Goal: Task Accomplishment & Management: Use online tool/utility

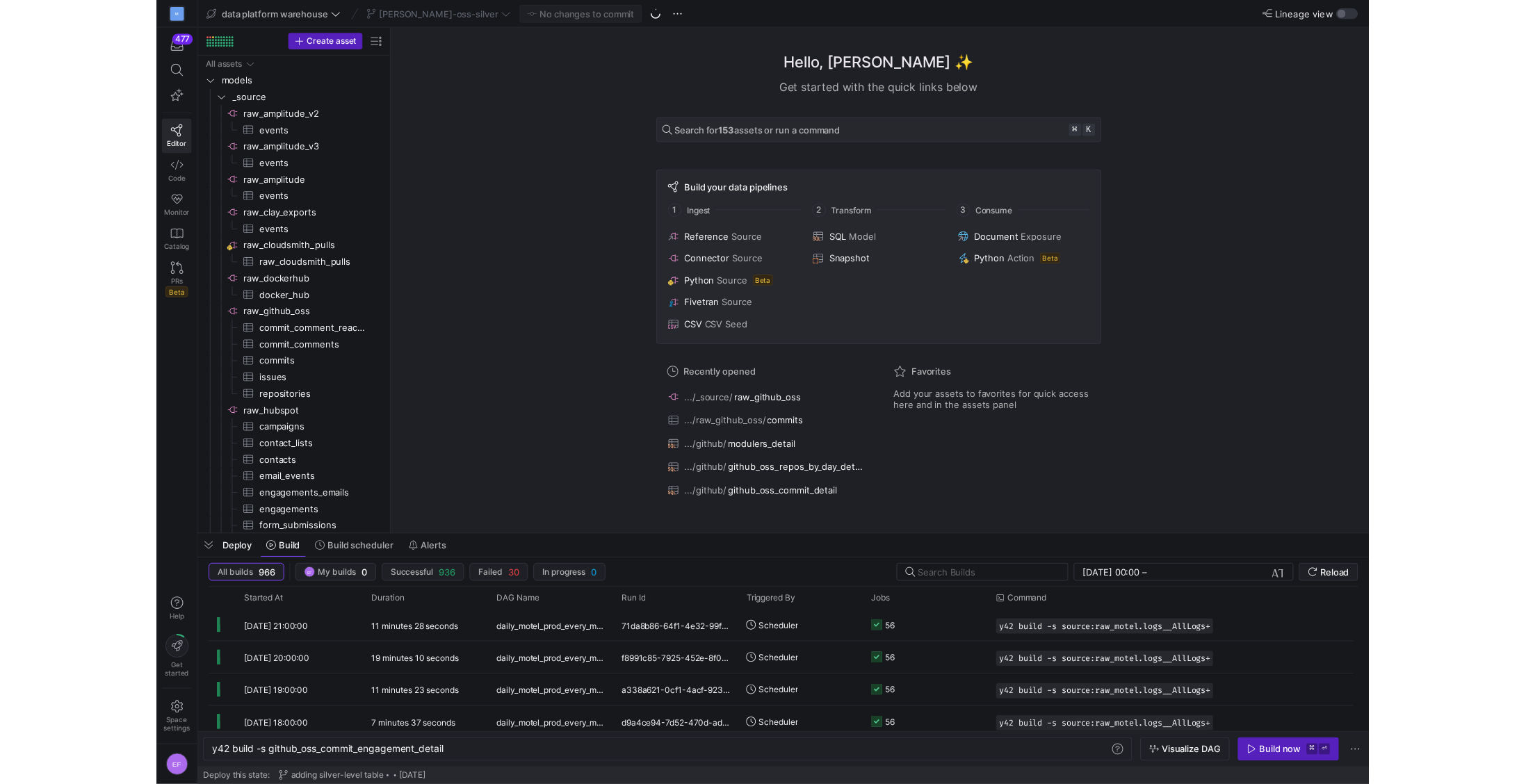
scroll to position [0, 236]
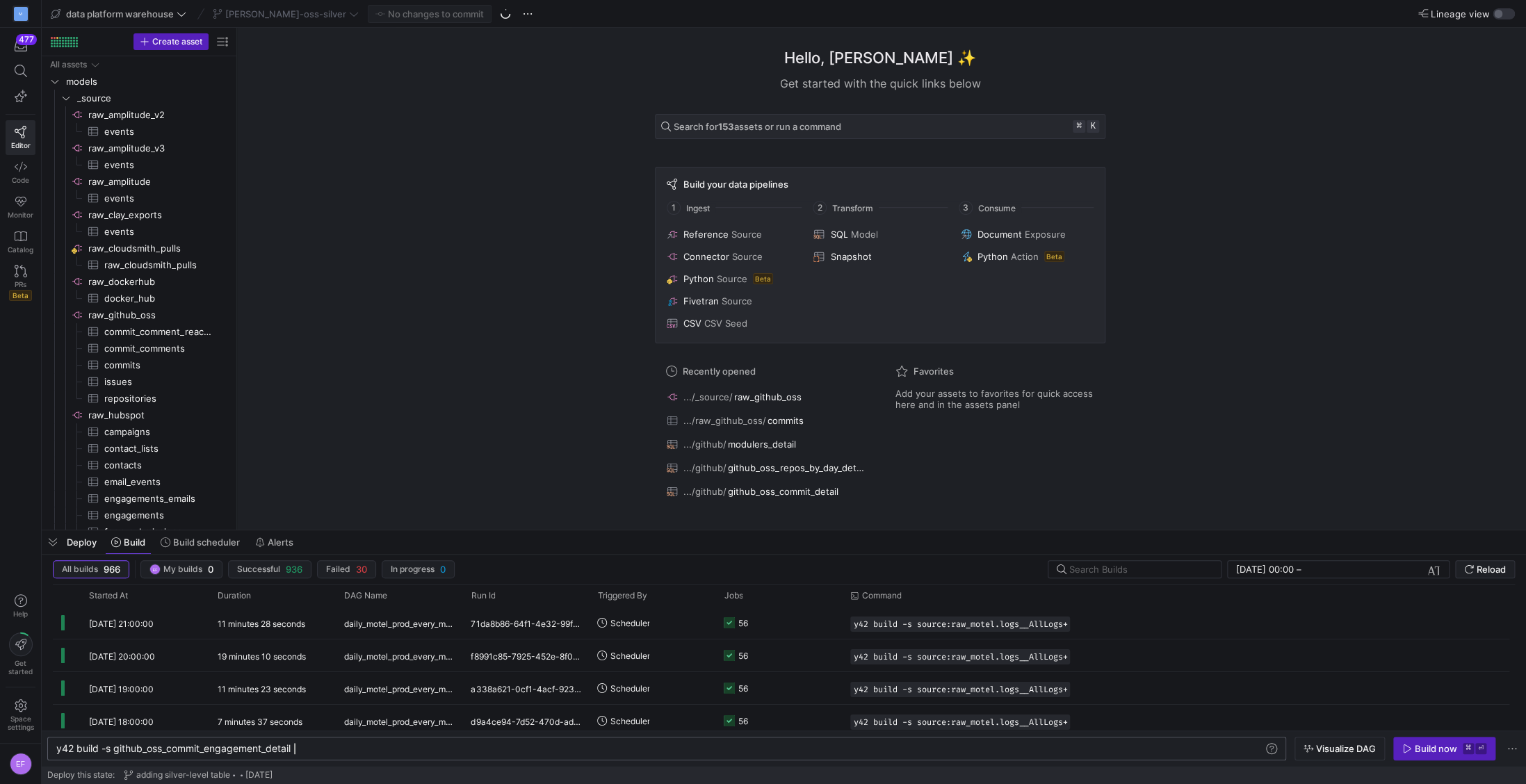
click at [309, 748] on div "y42 build -s github_oss_commit_engagement_detail" at bounding box center [660, 748] width 1207 height 11
click at [116, 752] on div "y42 build -s github_oss_commit_engagement_detail+" at bounding box center [660, 748] width 1207 height 11
type textarea "y42 build -s +github_oss_commit_engagement_detail+"
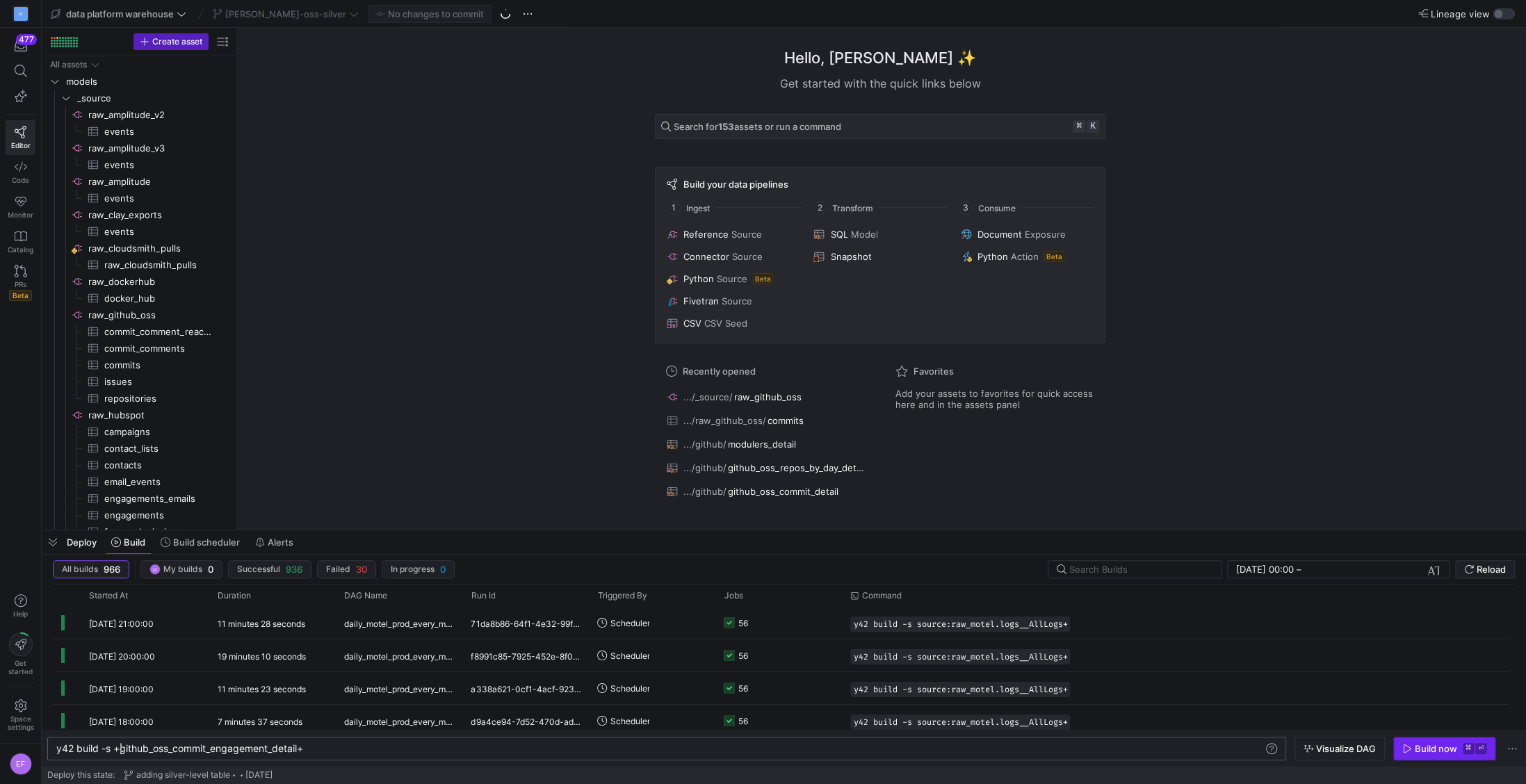
click at [1227, 742] on button "Build now ⌘ ⏎" at bounding box center [1444, 748] width 102 height 24
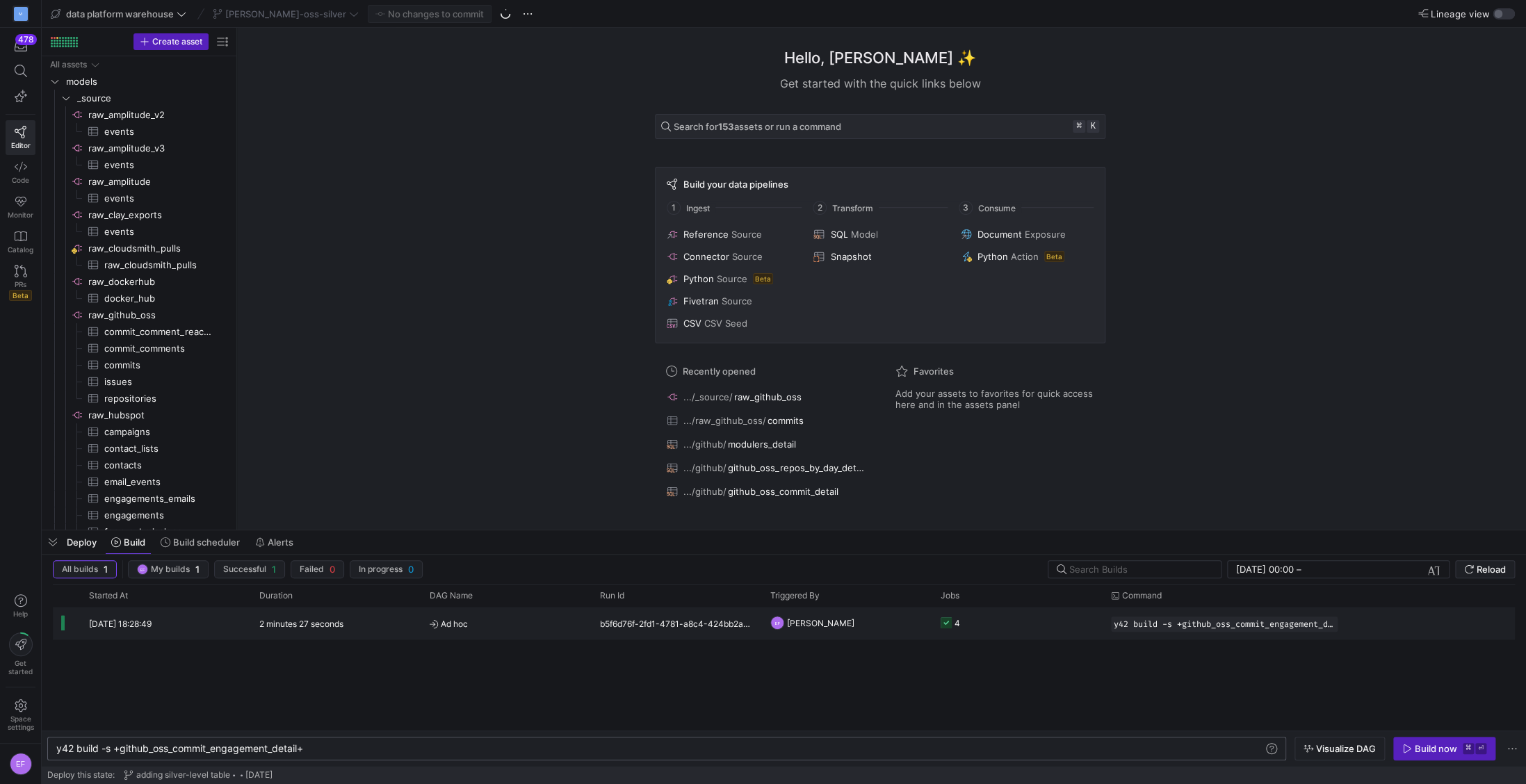
click at [1054, 620] on y42-job-status-cell-renderer "4" at bounding box center [1017, 623] width 154 height 30
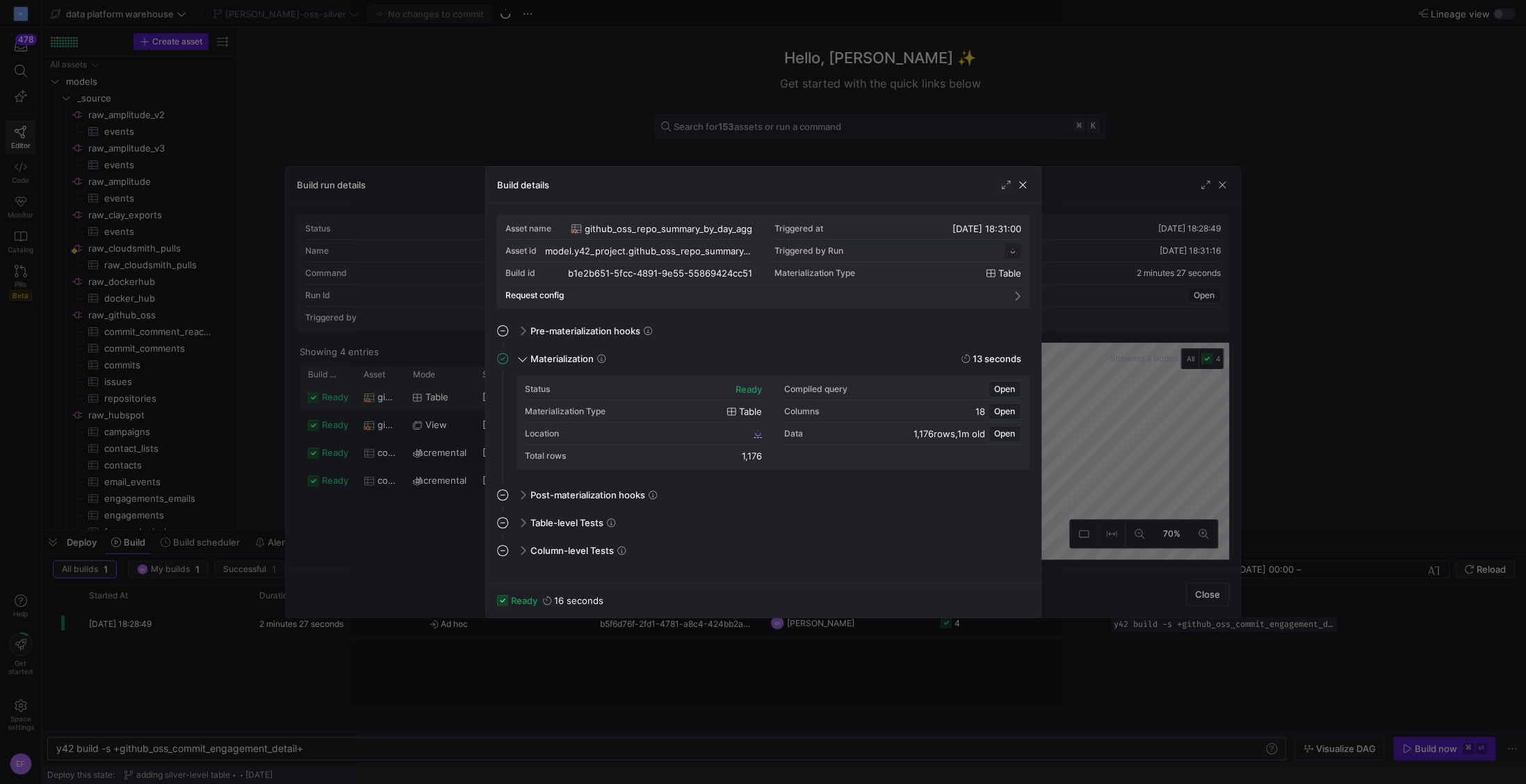
scroll to position [125, 0]
click at [753, 429] on icon at bounding box center [758, 433] width 9 height 9
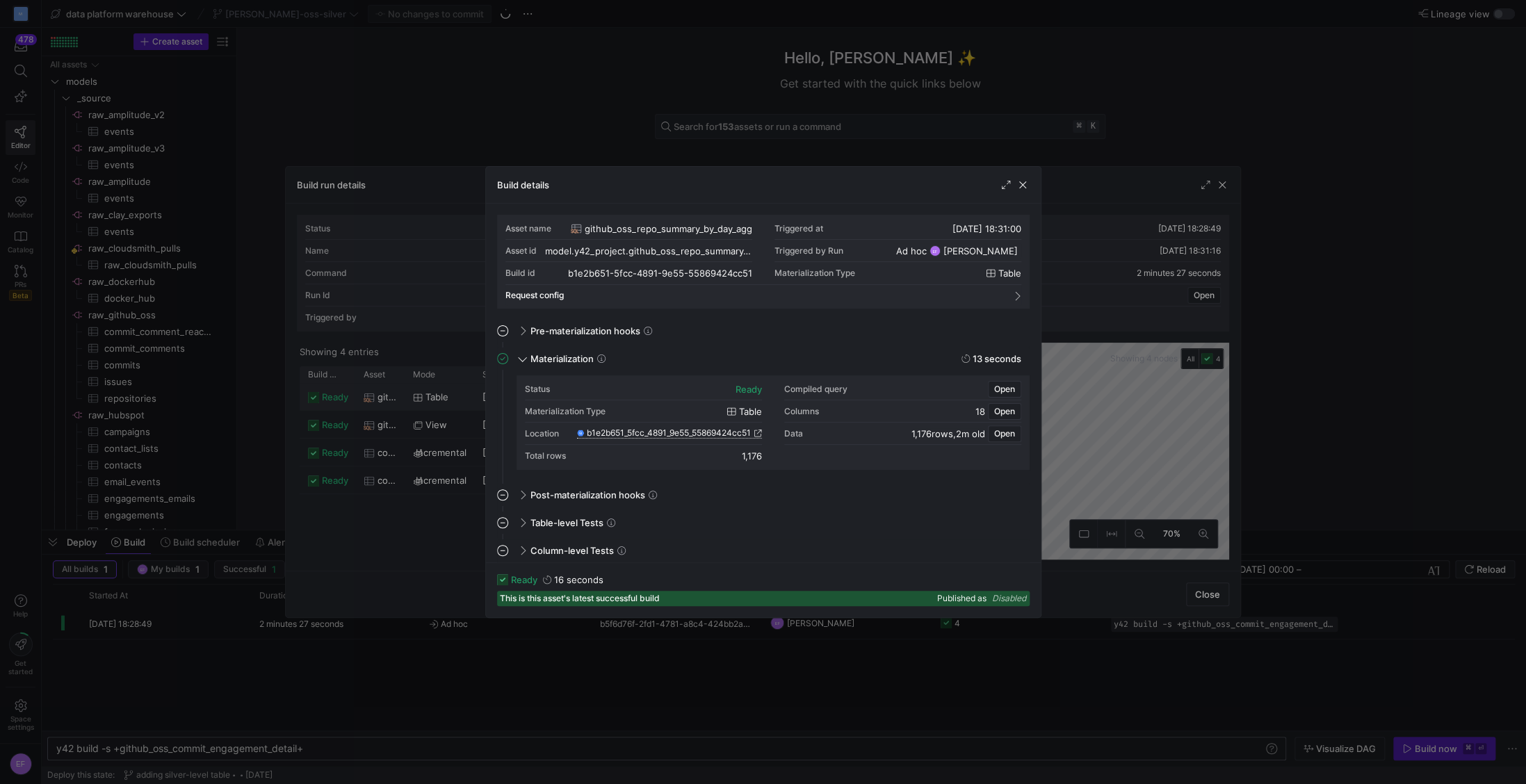
click at [838, 681] on div at bounding box center [763, 392] width 1526 height 784
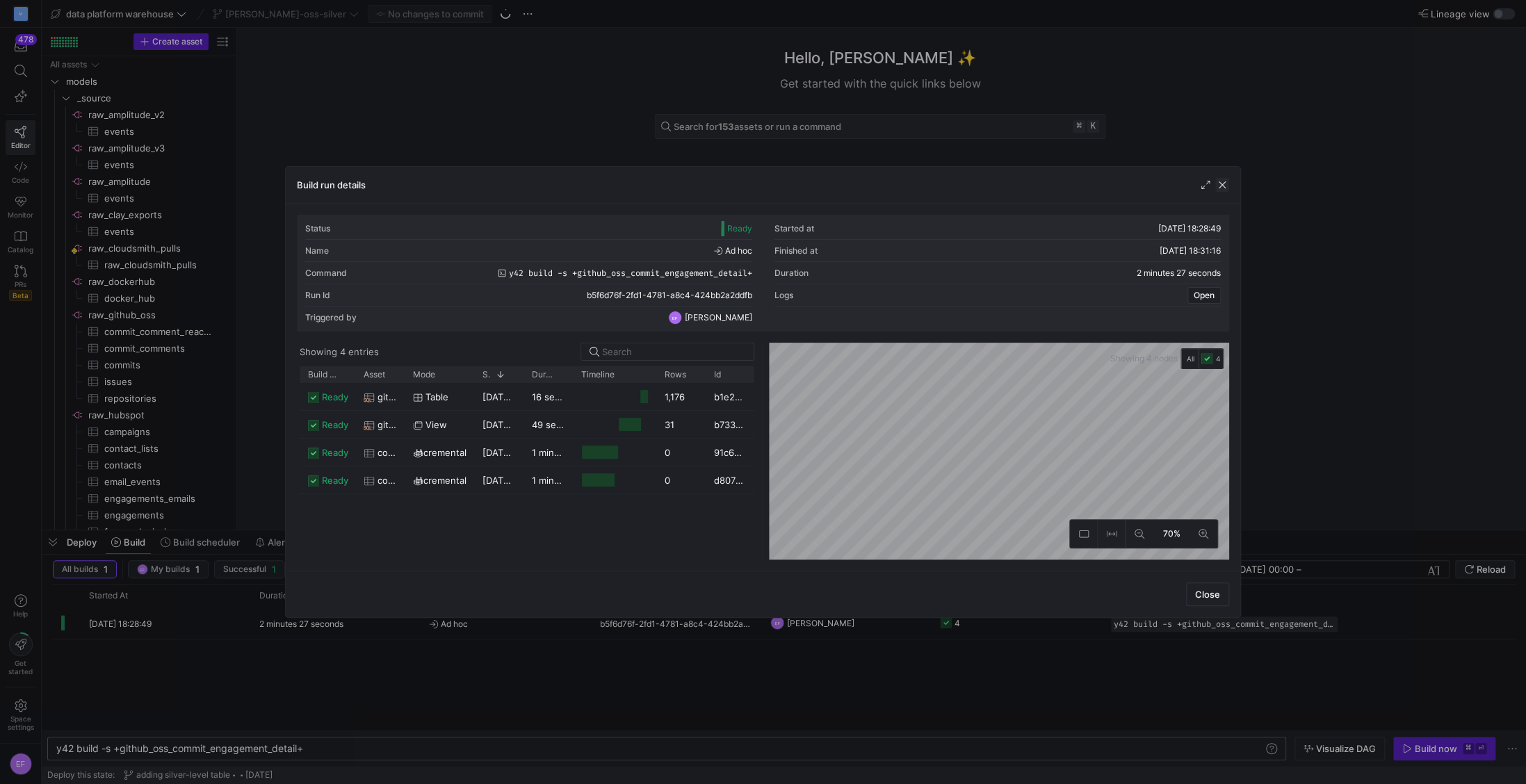
click at [1218, 181] on span "button" at bounding box center [1222, 184] width 14 height 14
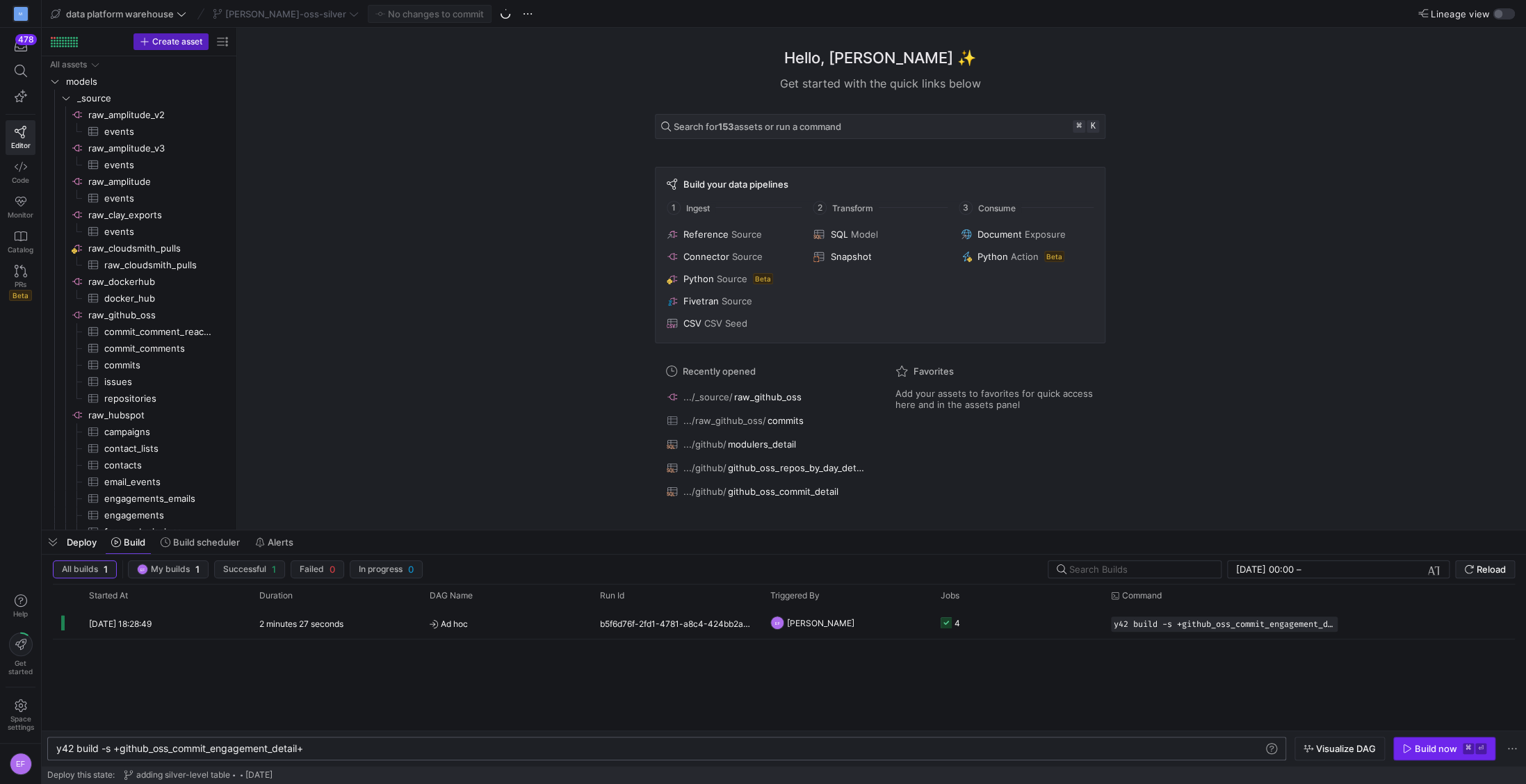
click at [1227, 751] on div "Build now" at bounding box center [1436, 748] width 43 height 11
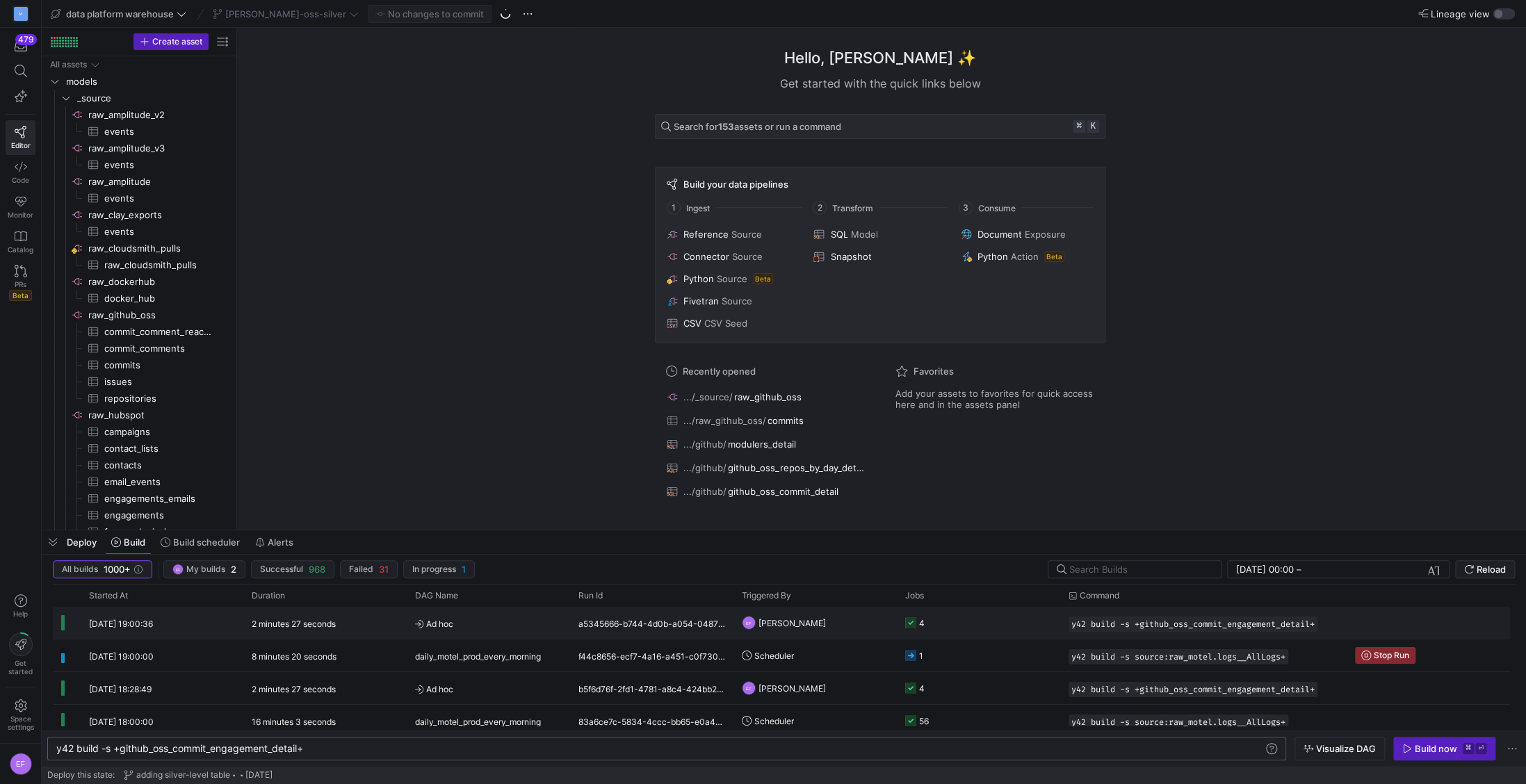
click at [927, 619] on y42-job-status-cell-renderer "4" at bounding box center [978, 623] width 147 height 30
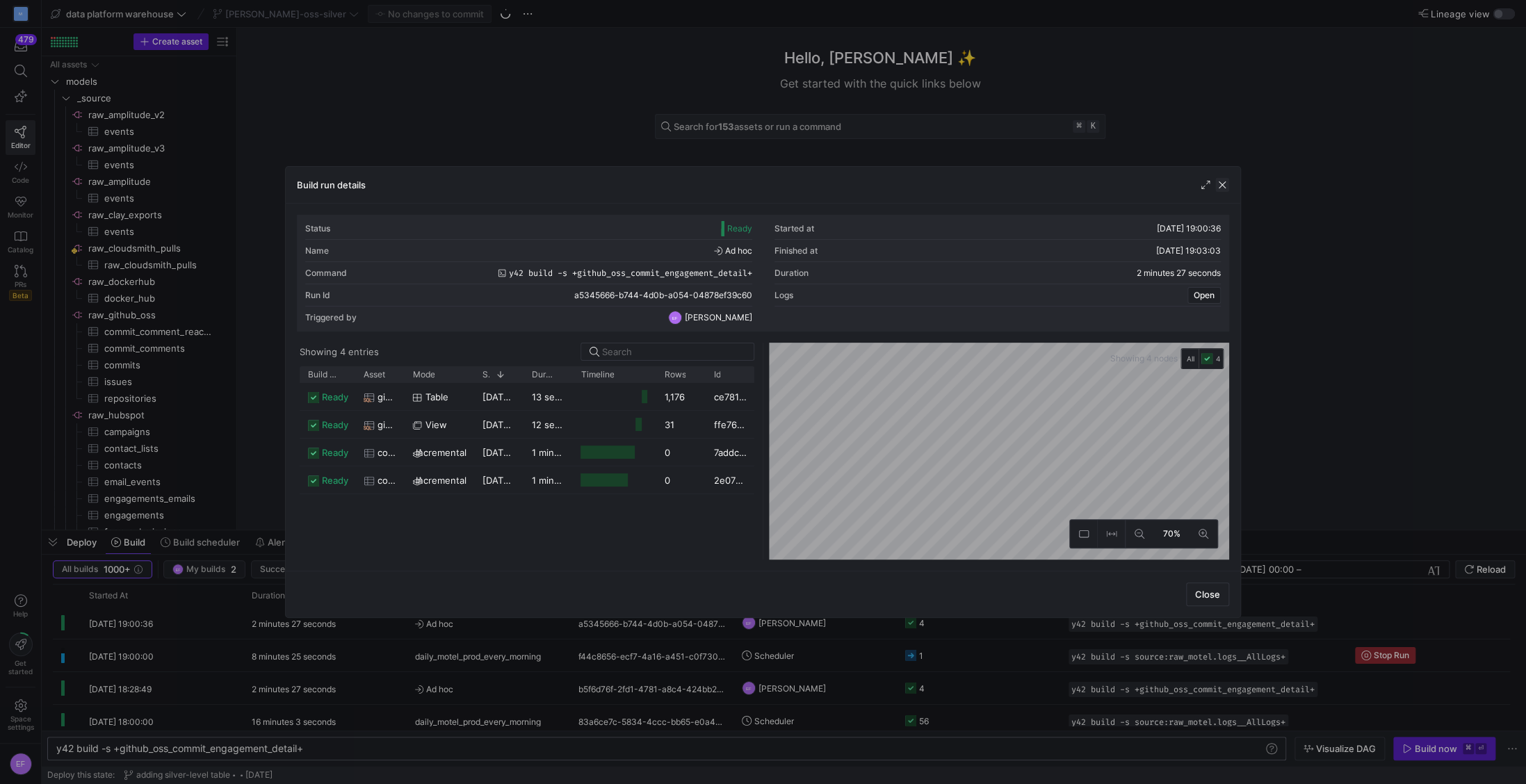
click at [1225, 184] on span "button" at bounding box center [1222, 184] width 14 height 14
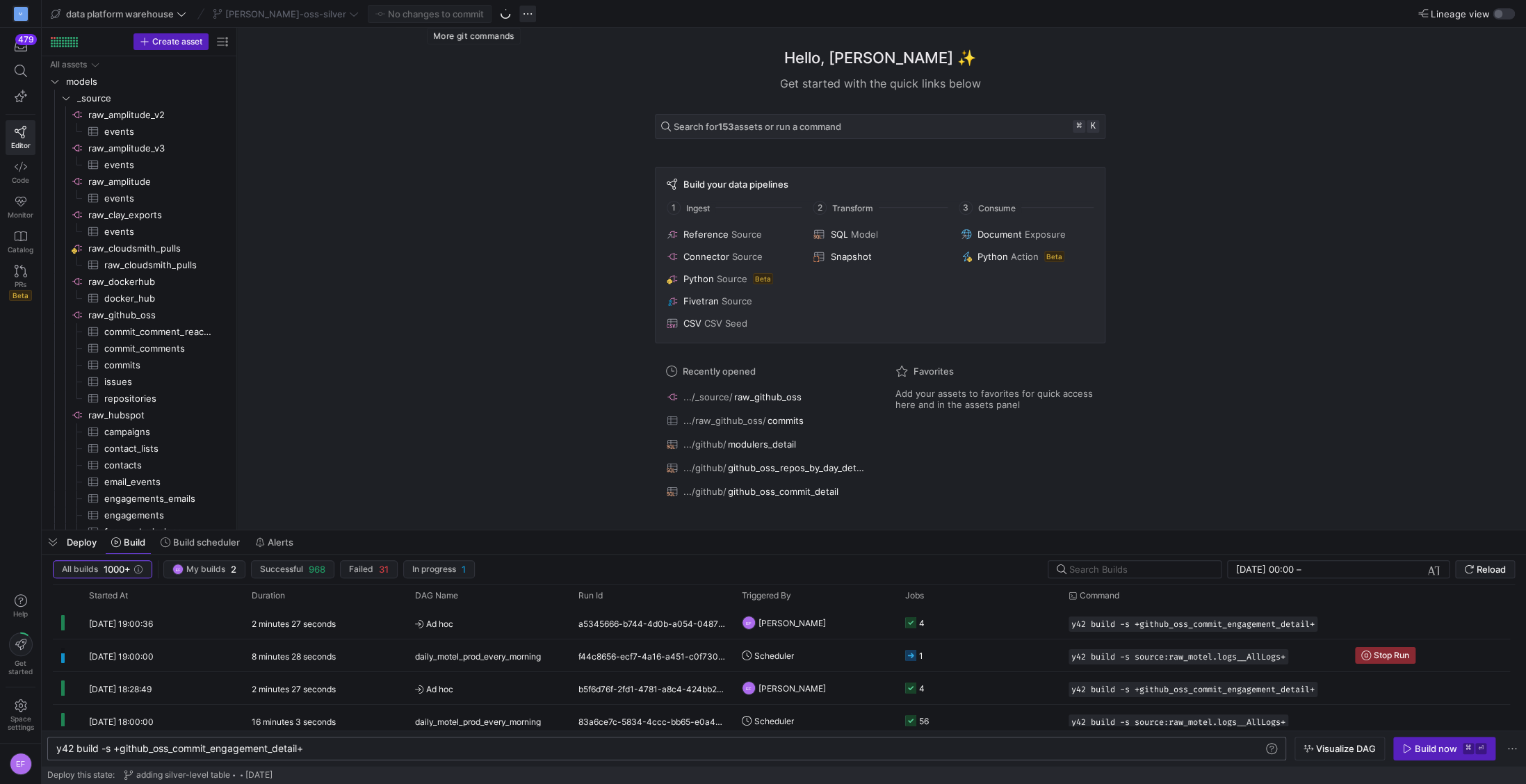
click at [519, 15] on span "button" at bounding box center [527, 14] width 17 height 17
click at [365, 120] on div at bounding box center [763, 392] width 1526 height 784
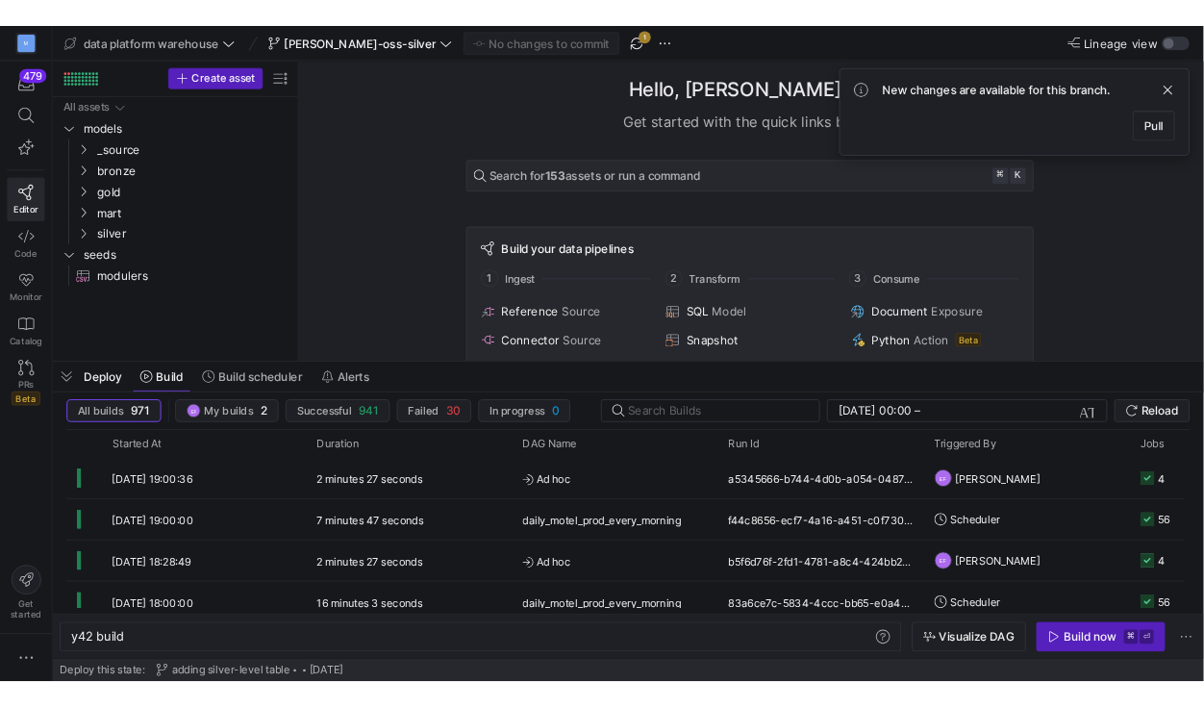
scroll to position [0, 58]
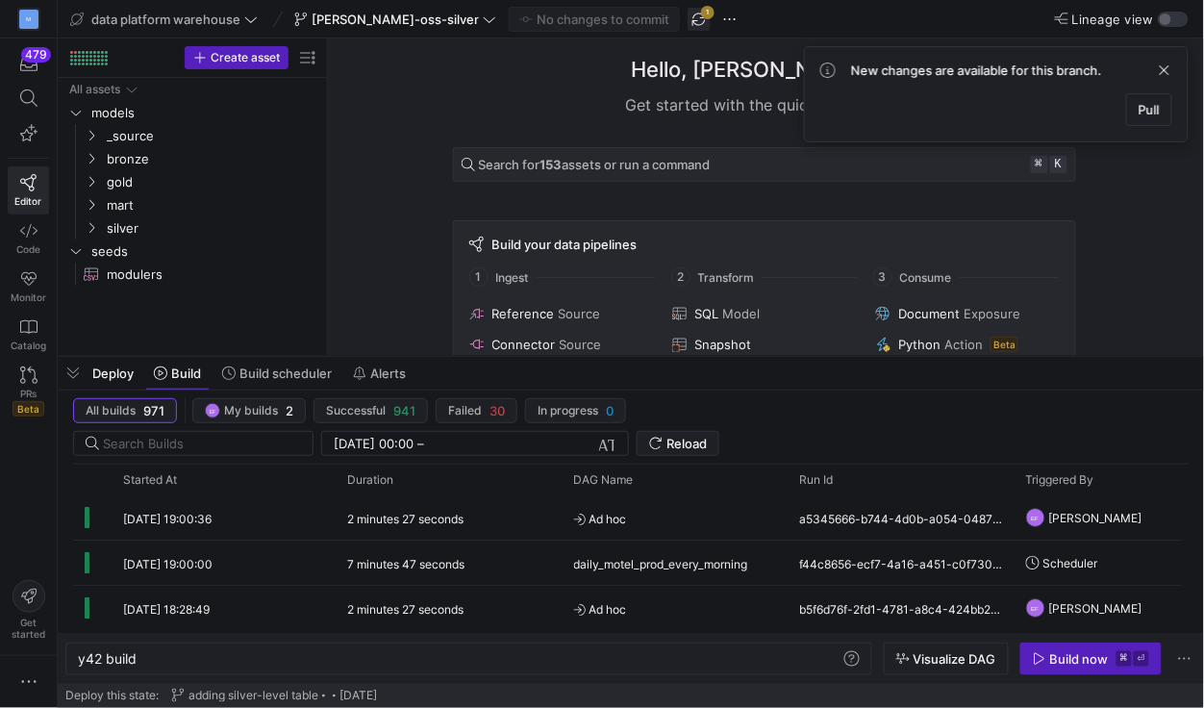
click at [688, 16] on span "button" at bounding box center [699, 19] width 23 height 23
click at [1159, 109] on span "Pull" at bounding box center [1149, 109] width 21 height 15
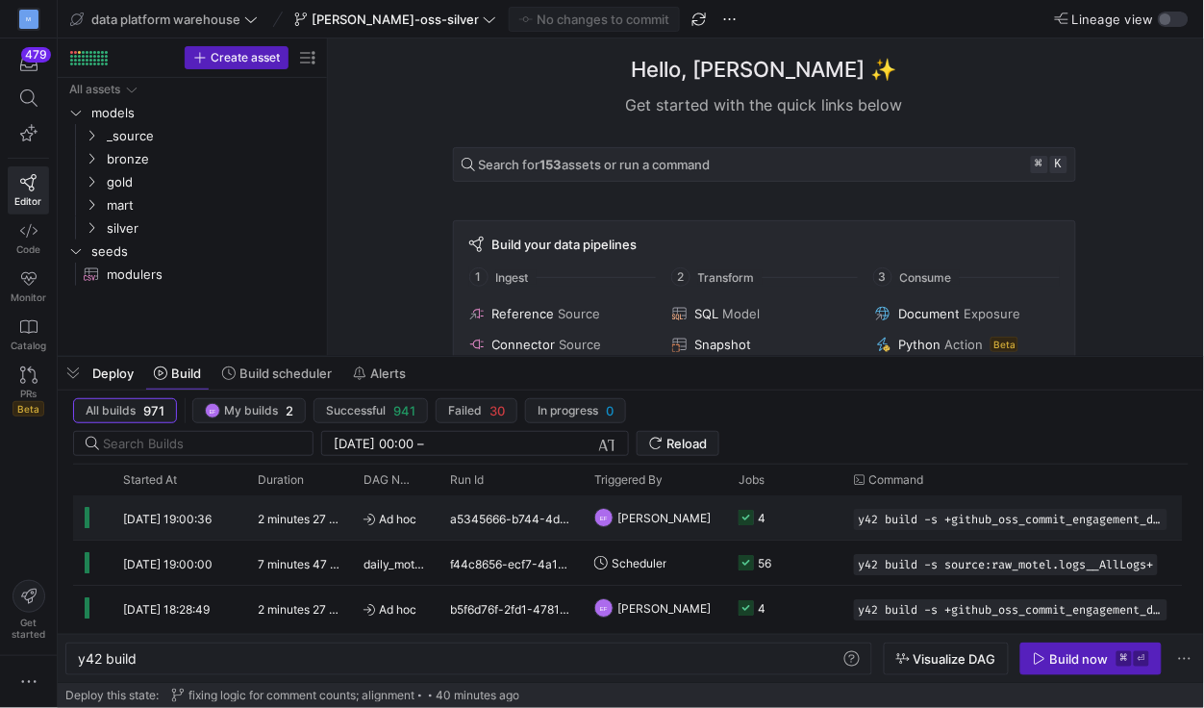
click at [827, 526] on y42-job-status-cell-renderer "4" at bounding box center [785, 517] width 92 height 42
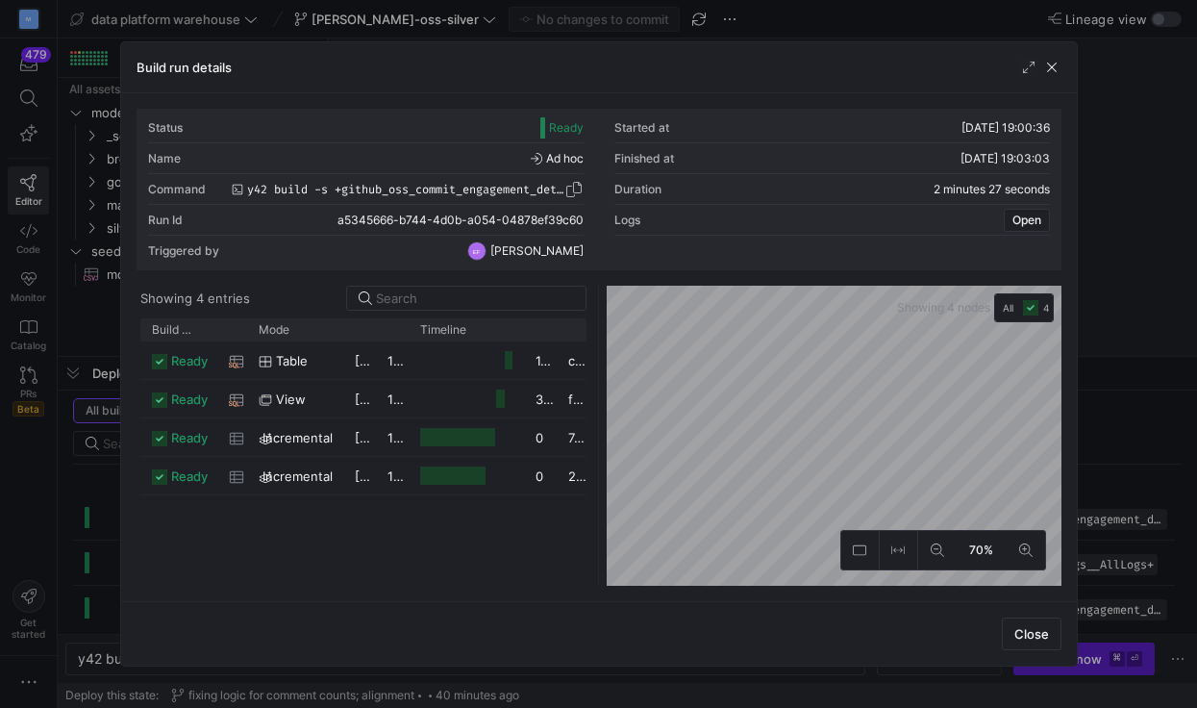
click at [496, 188] on span "y42 build -s +github_oss_commit_engagement_detail+" at bounding box center [405, 189] width 317 height 13
click at [584, 188] on div "Status Ready Started at 19/08/25, 19:00:36 Name Ad hoc Finished at 19/08/25, 19…" at bounding box center [599, 190] width 902 height 154
click at [570, 188] on span "button" at bounding box center [574, 189] width 19 height 19
click at [1054, 69] on span "button" at bounding box center [1051, 67] width 19 height 19
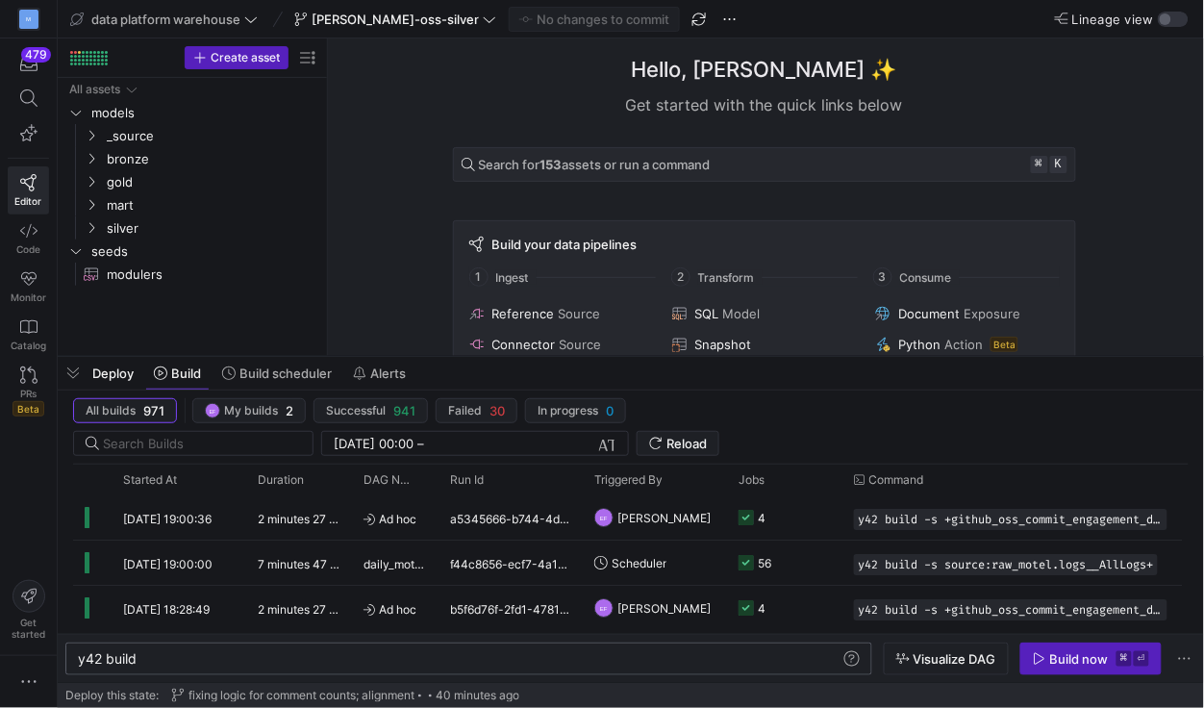
click at [232, 663] on div "y42 build" at bounding box center [460, 658] width 765 height 15
type textarea "y42 build -s +github_oss_commit_engagement_detail+"
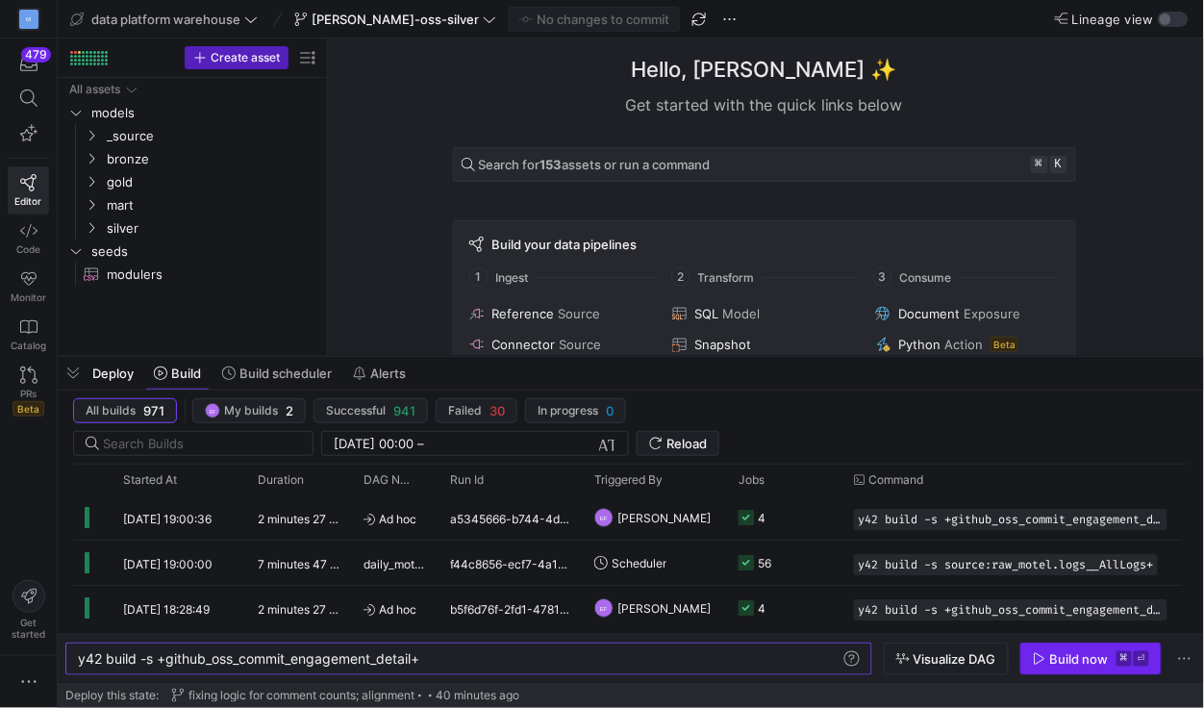
click at [1047, 651] on span "Build now ⌘ ⏎" at bounding box center [1091, 658] width 116 height 15
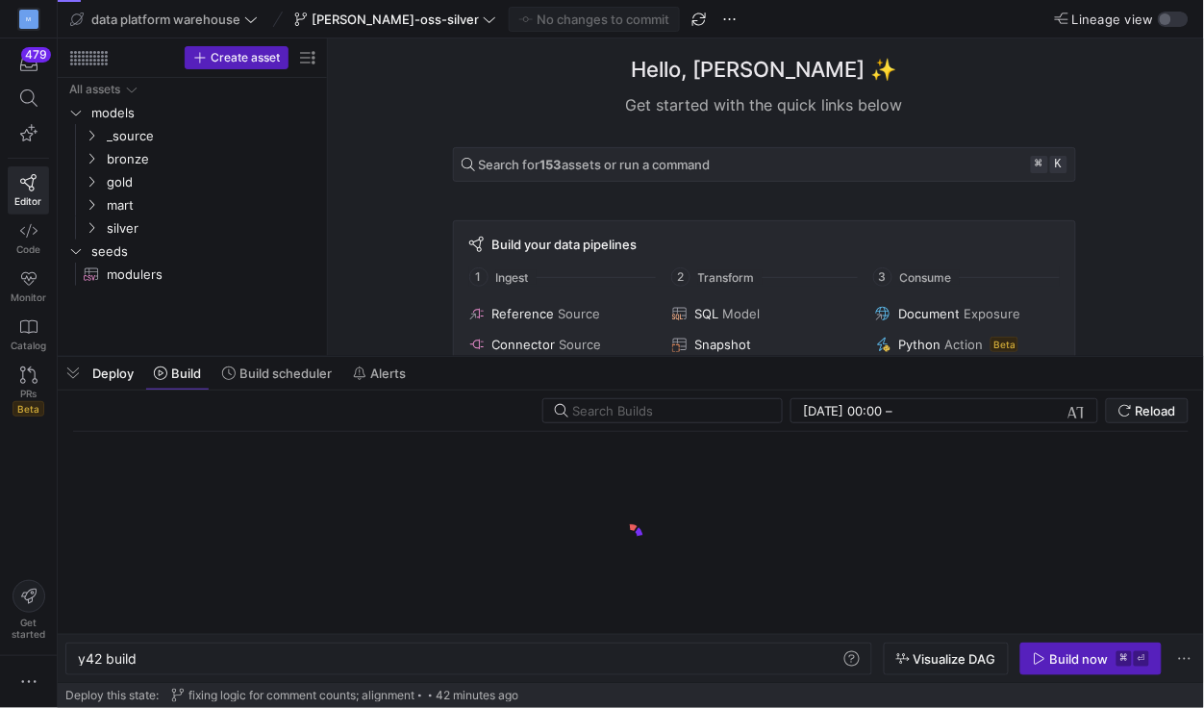
scroll to position [0, 58]
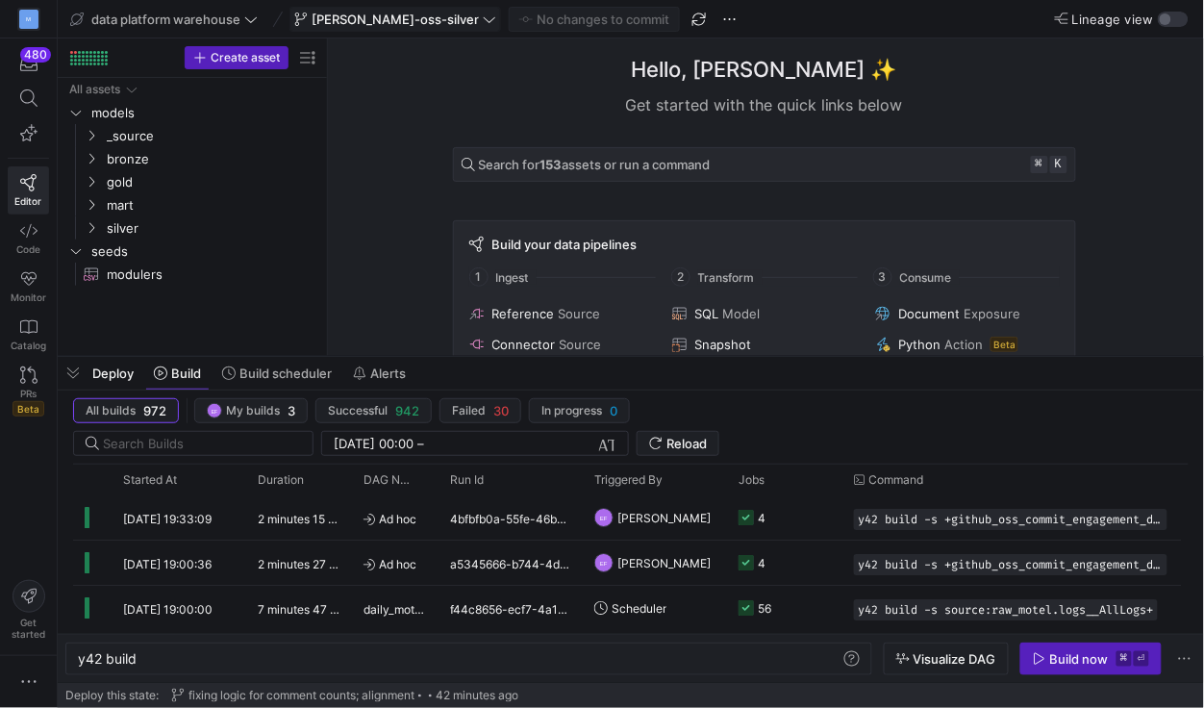
click at [483, 23] on icon at bounding box center [489, 19] width 13 height 13
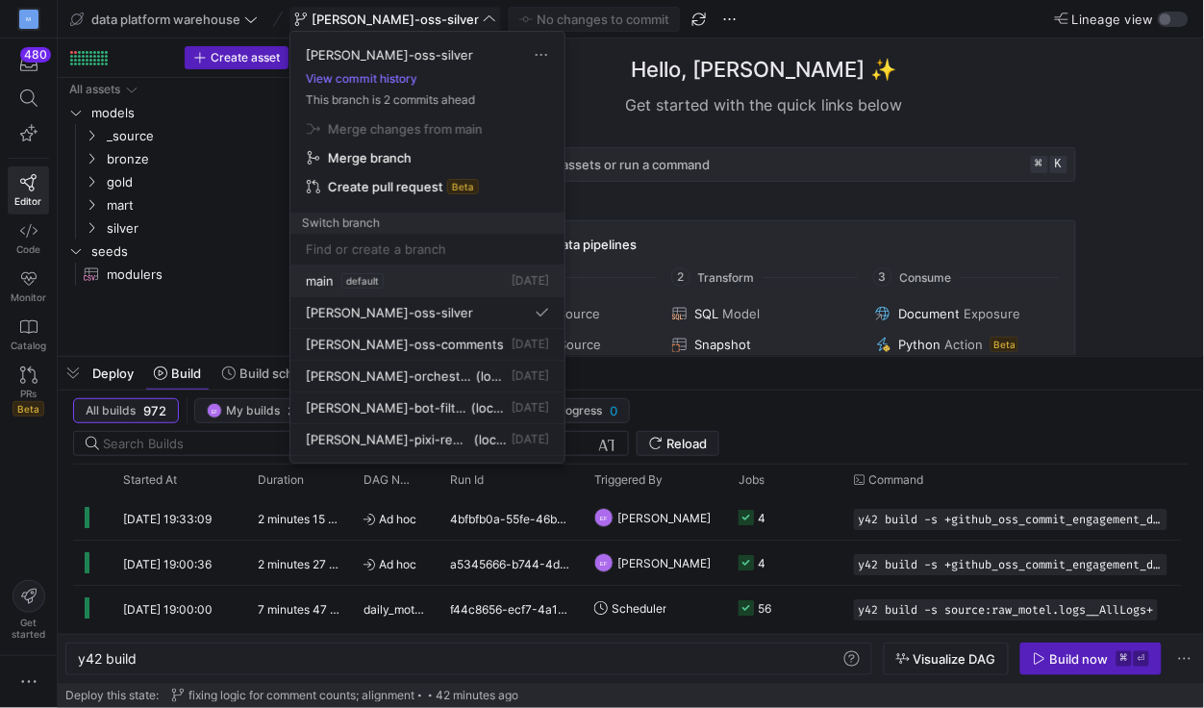
click at [319, 283] on span "main" at bounding box center [320, 280] width 28 height 15
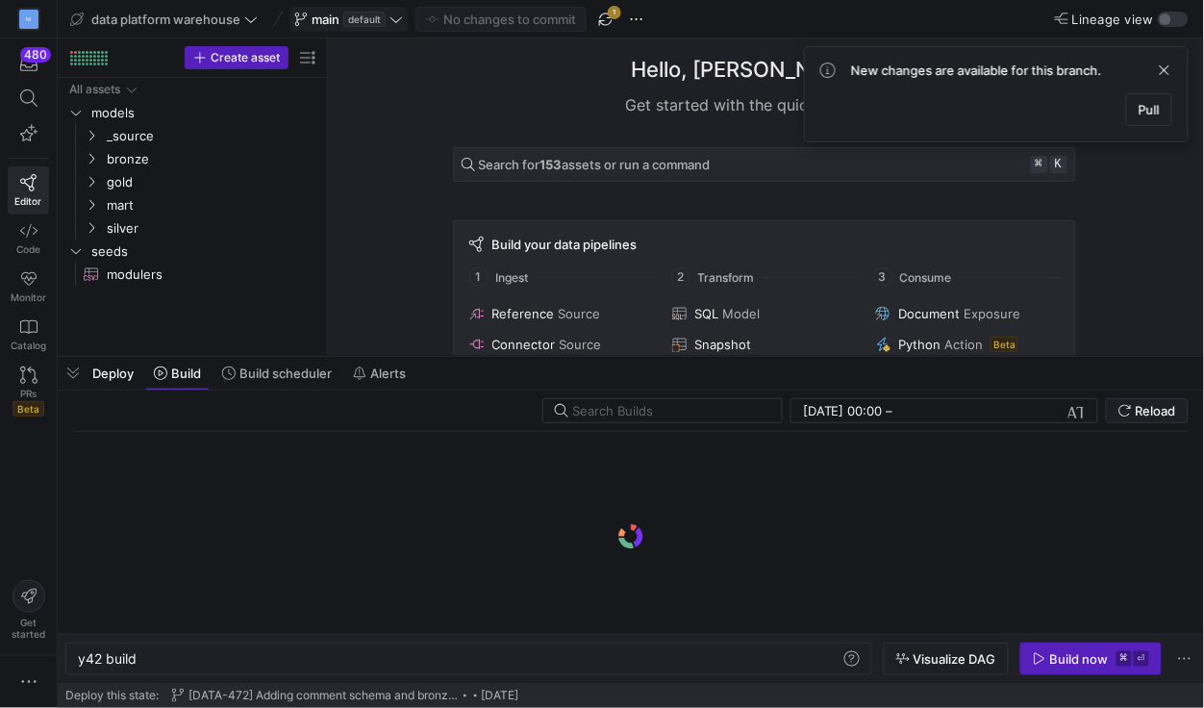
click at [606, 28] on span "button" at bounding box center [605, 19] width 23 height 23
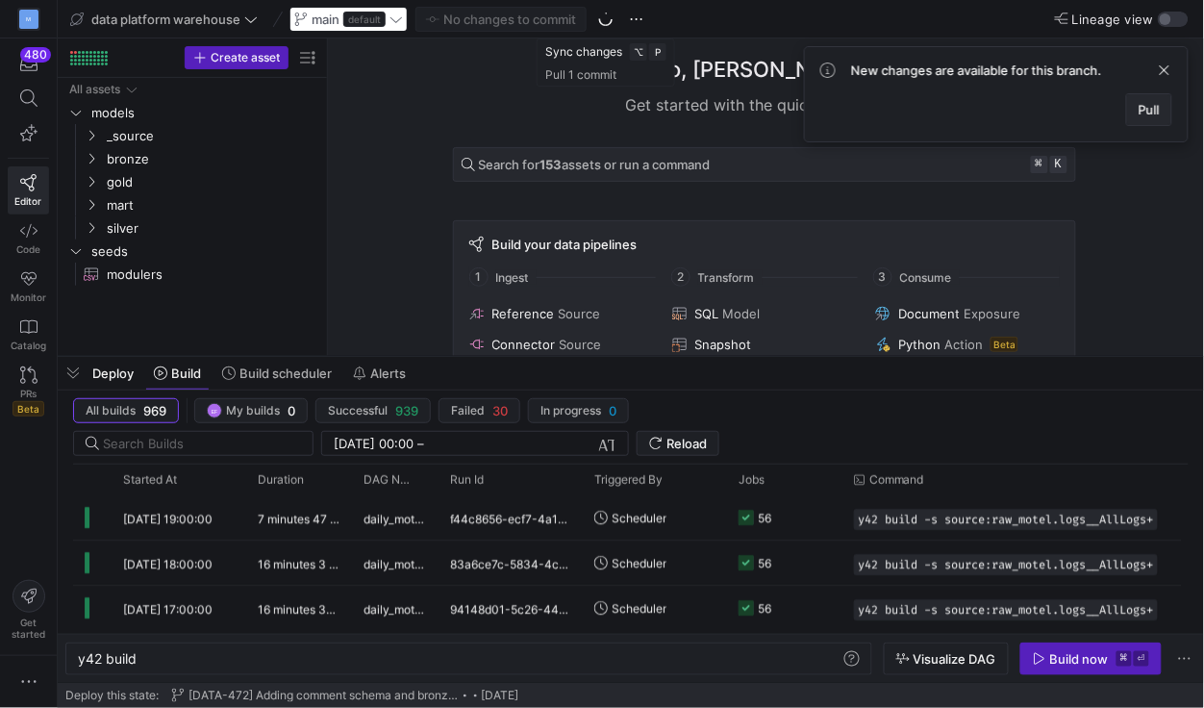
click at [1152, 104] on span "Pull" at bounding box center [1149, 109] width 21 height 15
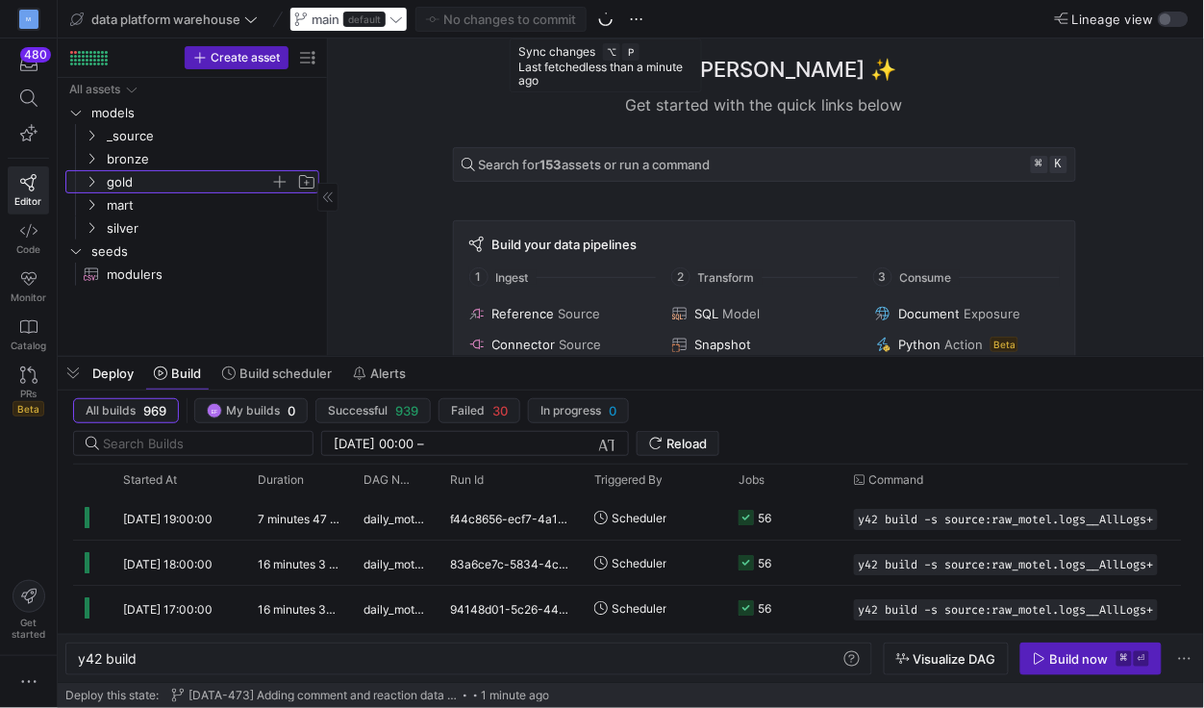
click at [94, 184] on icon "Press SPACE to select this row." at bounding box center [91, 182] width 13 height 12
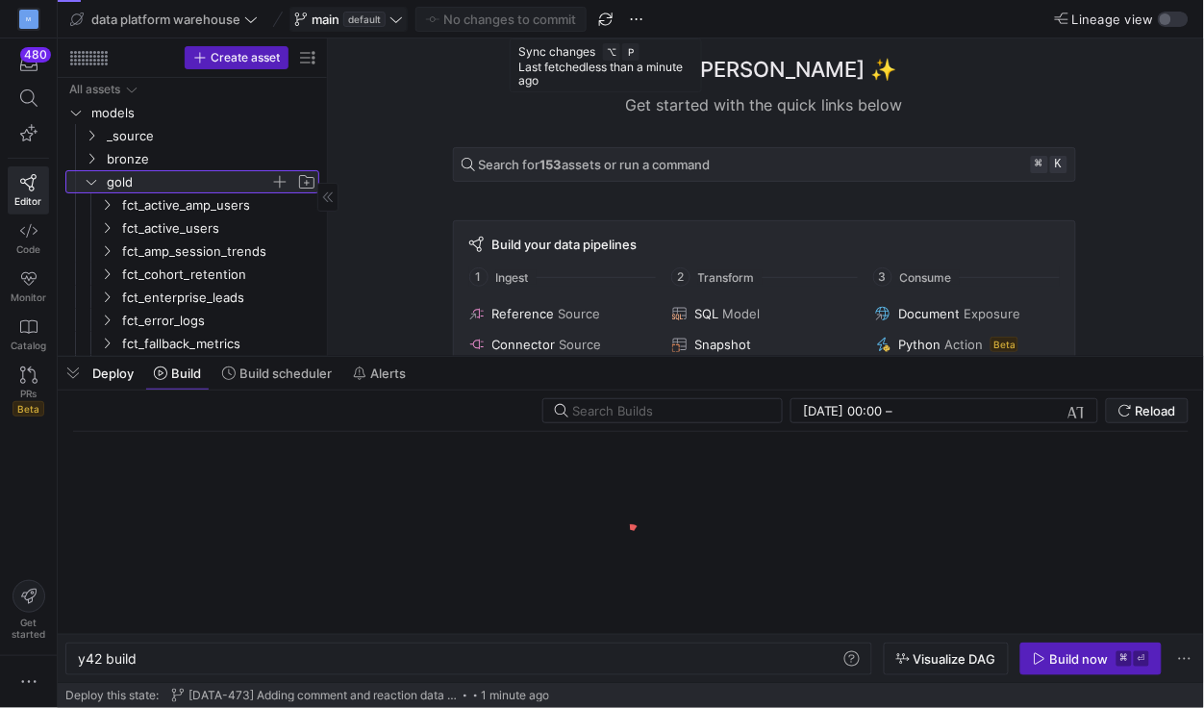
click at [92, 182] on icon at bounding box center [91, 182] width 13 height 12
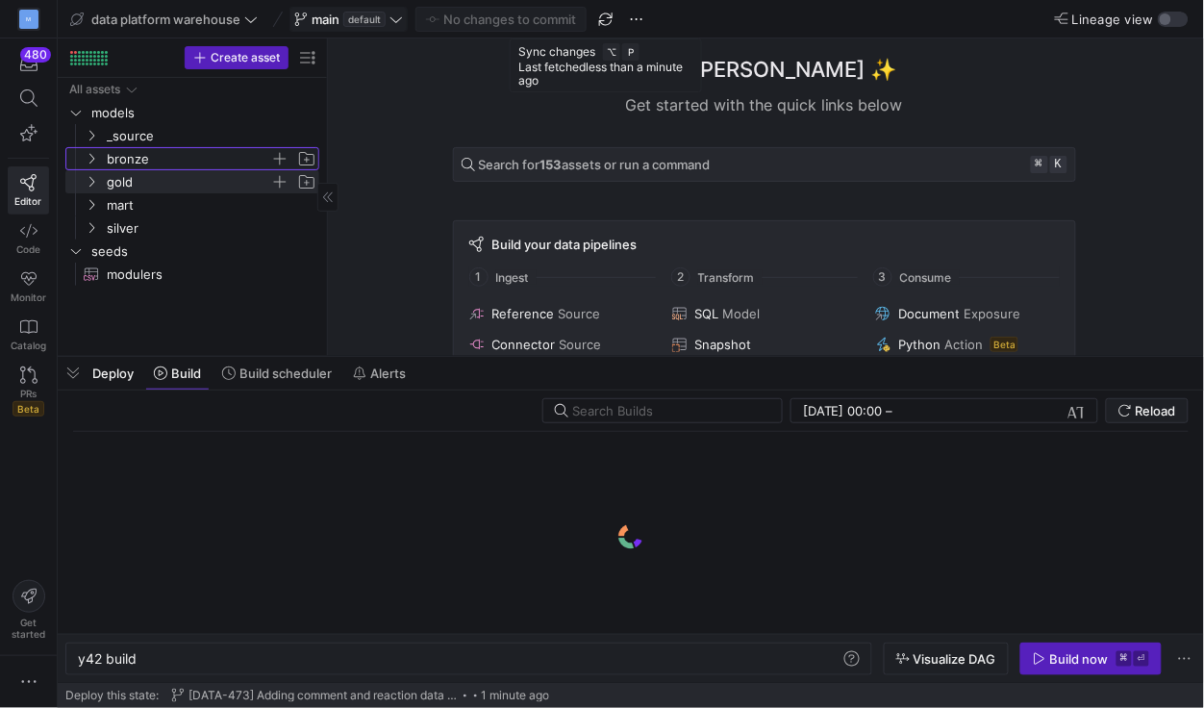
click at [89, 157] on icon "Press SPACE to select this row." at bounding box center [91, 159] width 13 height 12
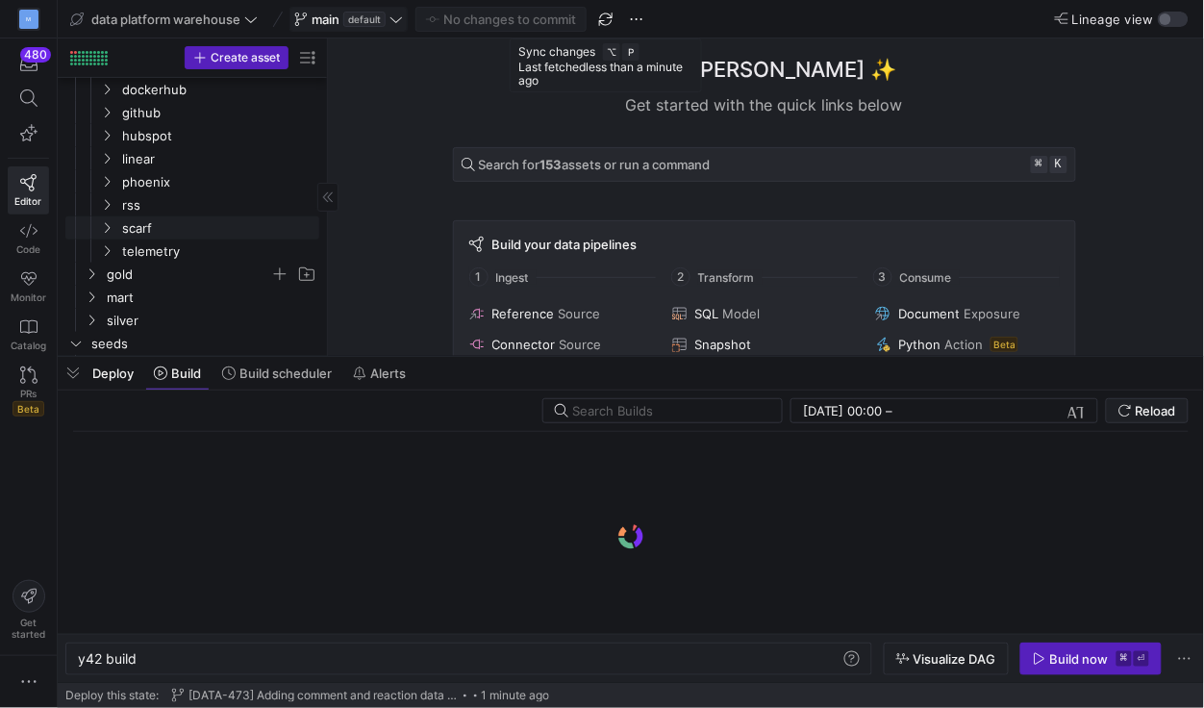
scroll to position [163, 0]
click at [106, 126] on y42-icon "Press SPACE to select this row." at bounding box center [106, 133] width 15 height 15
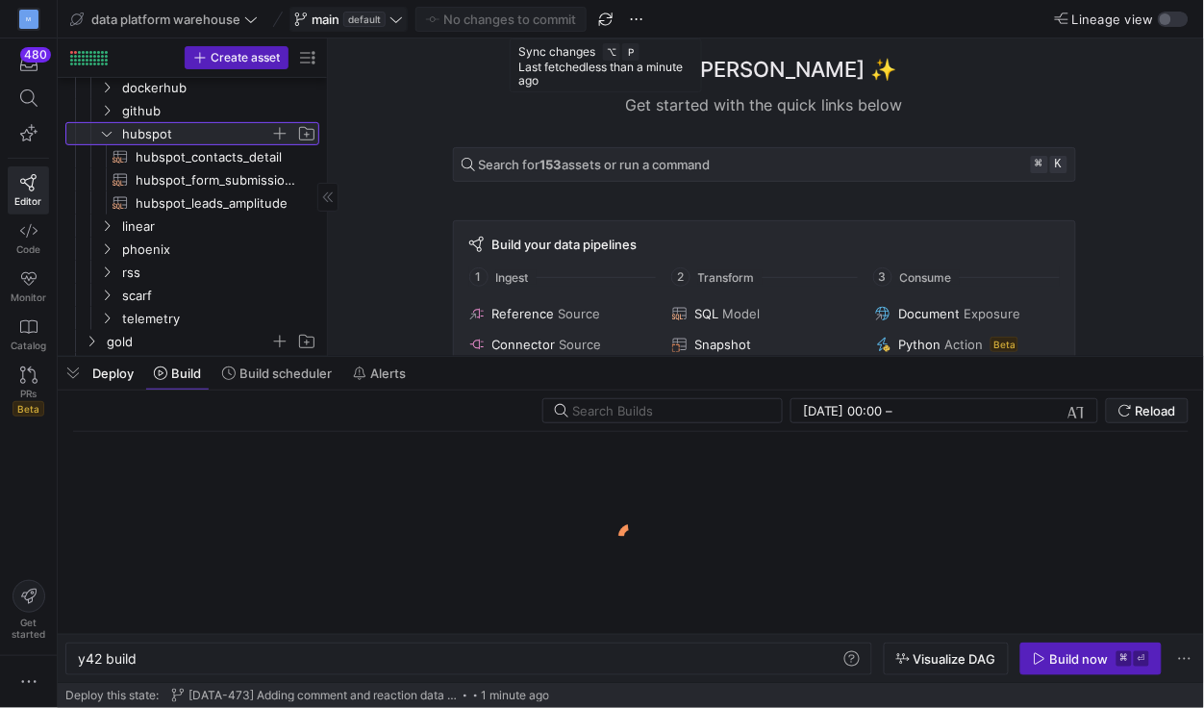
click at [106, 128] on icon at bounding box center [106, 134] width 13 height 12
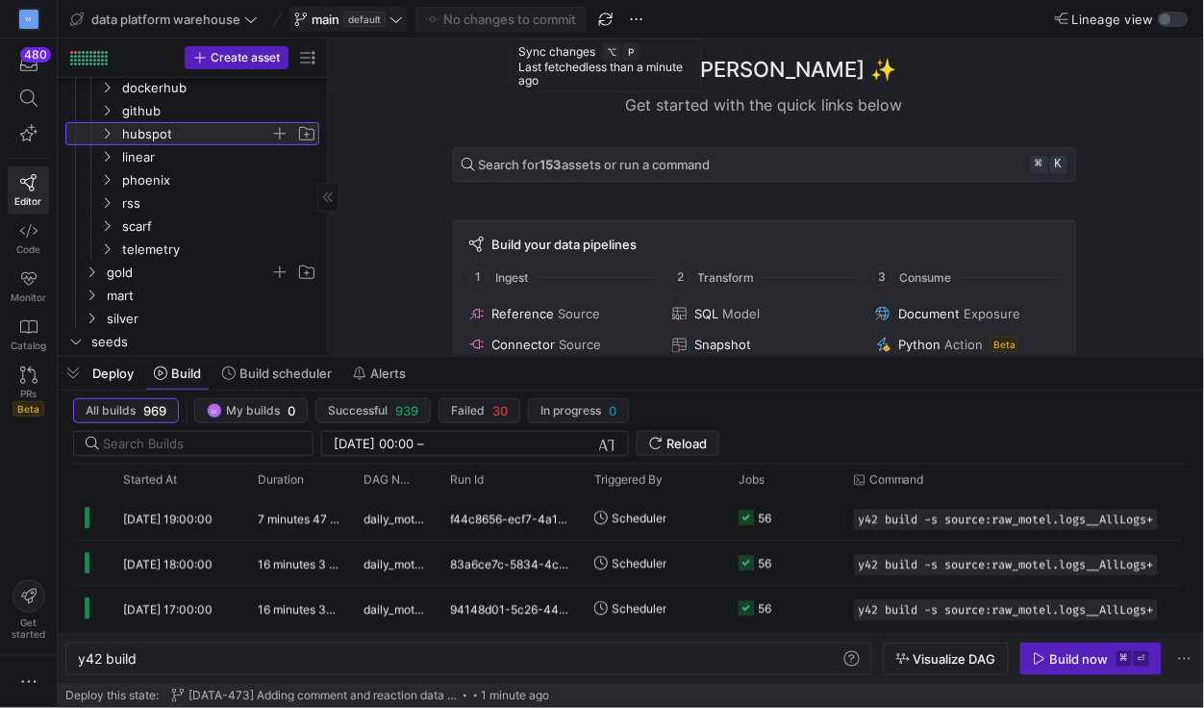
scroll to position [183, 0]
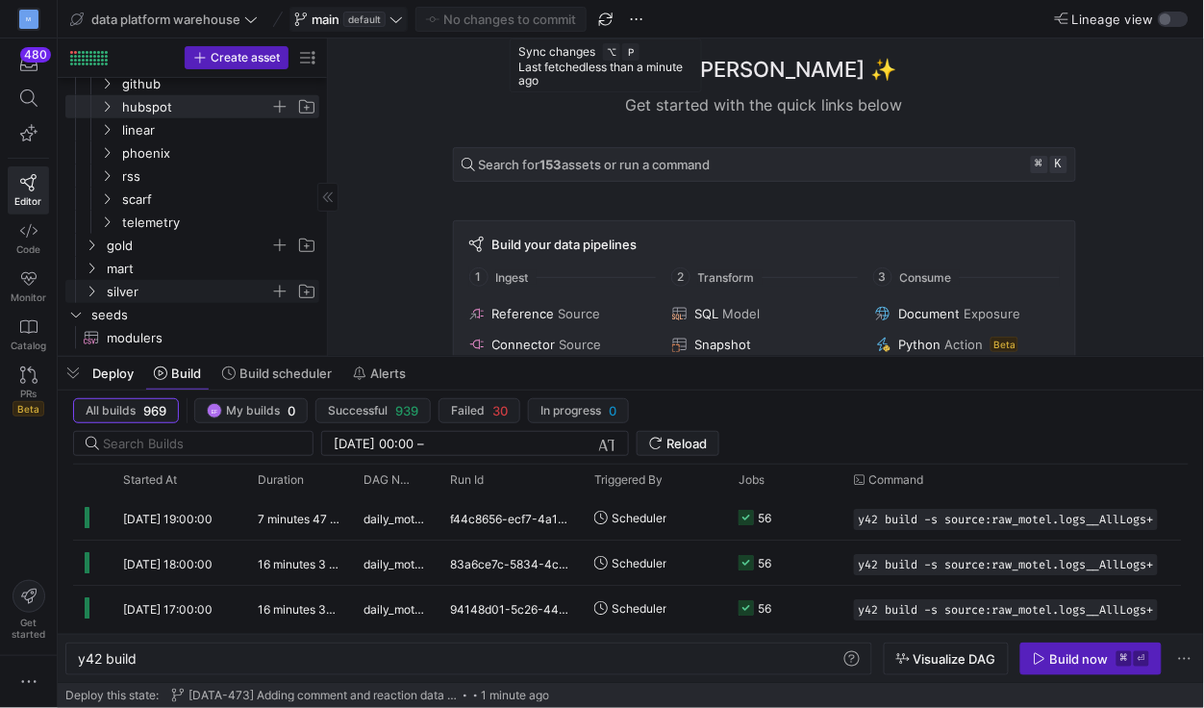
click at [95, 295] on icon "Press SPACE to select this row." at bounding box center [91, 292] width 13 height 12
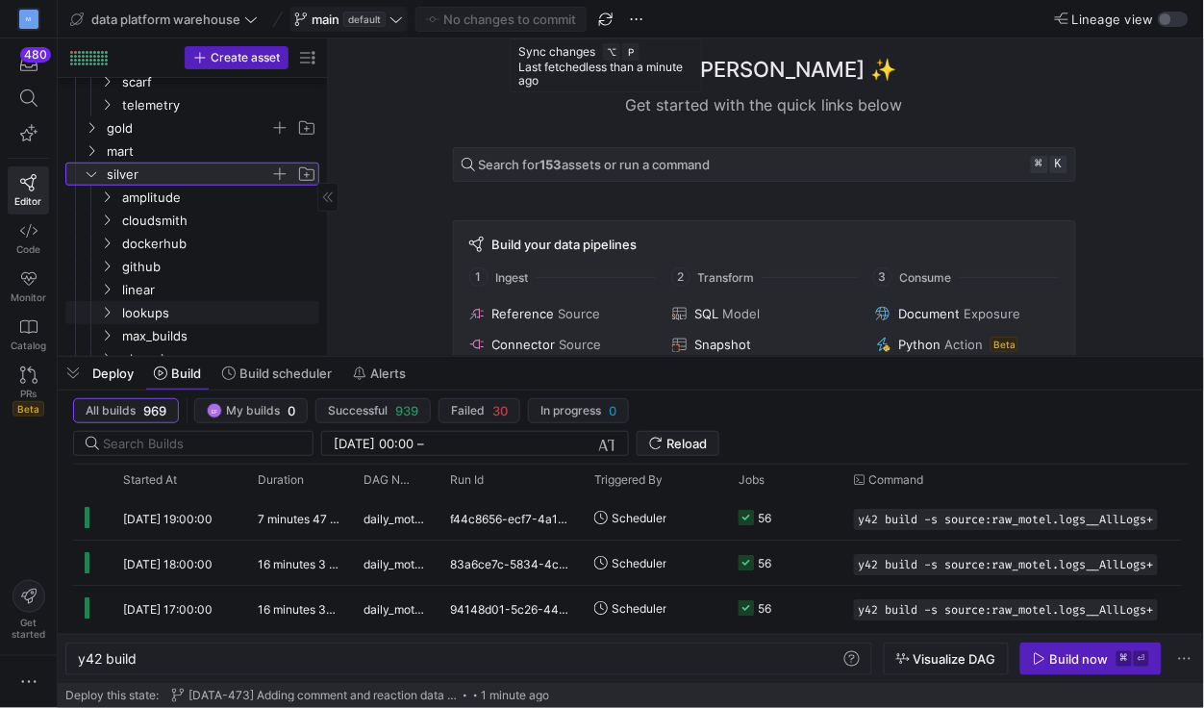
scroll to position [334, 0]
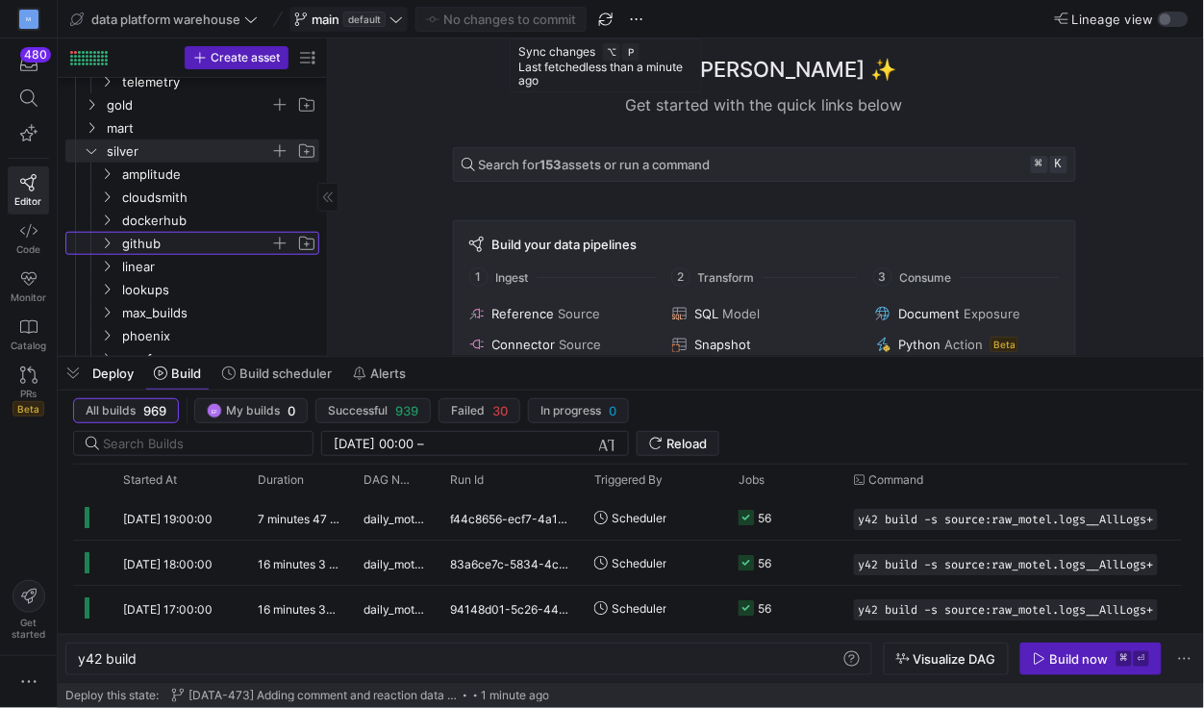
click at [108, 237] on y42-icon "Press SPACE to select this row." at bounding box center [106, 243] width 15 height 15
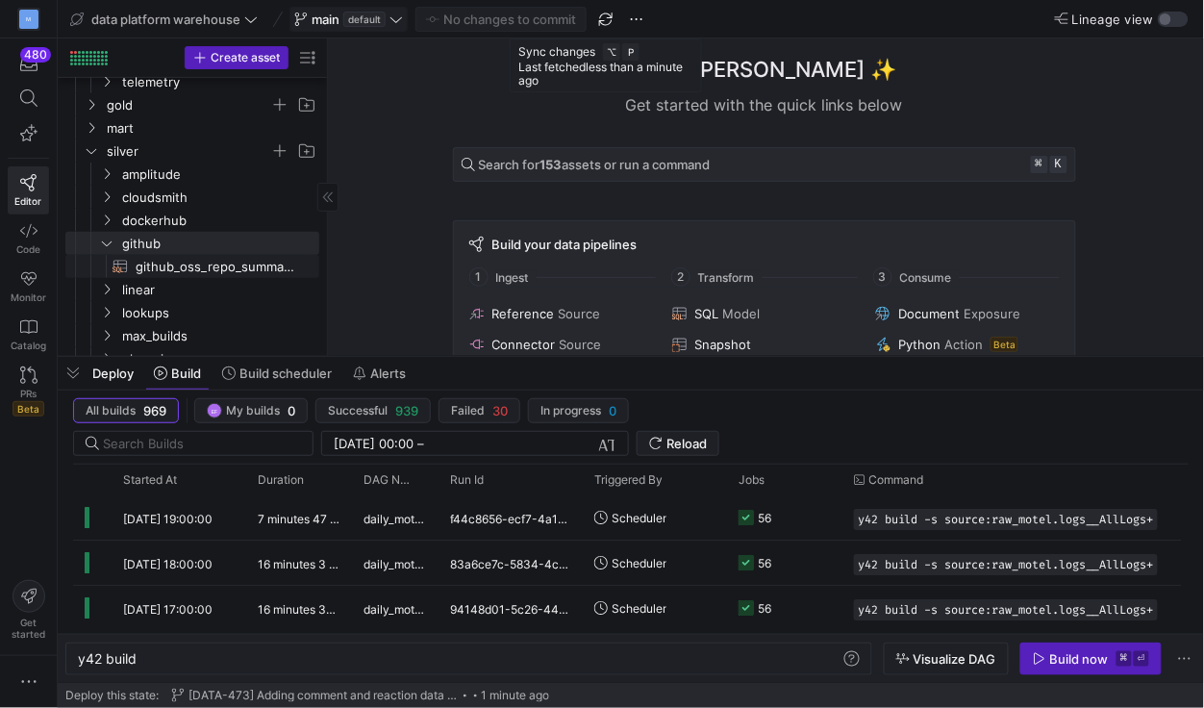
click at [229, 267] on span "github_oss_repo_summary_by_day_agg​​​​​​​​​​" at bounding box center [217, 267] width 162 height 22
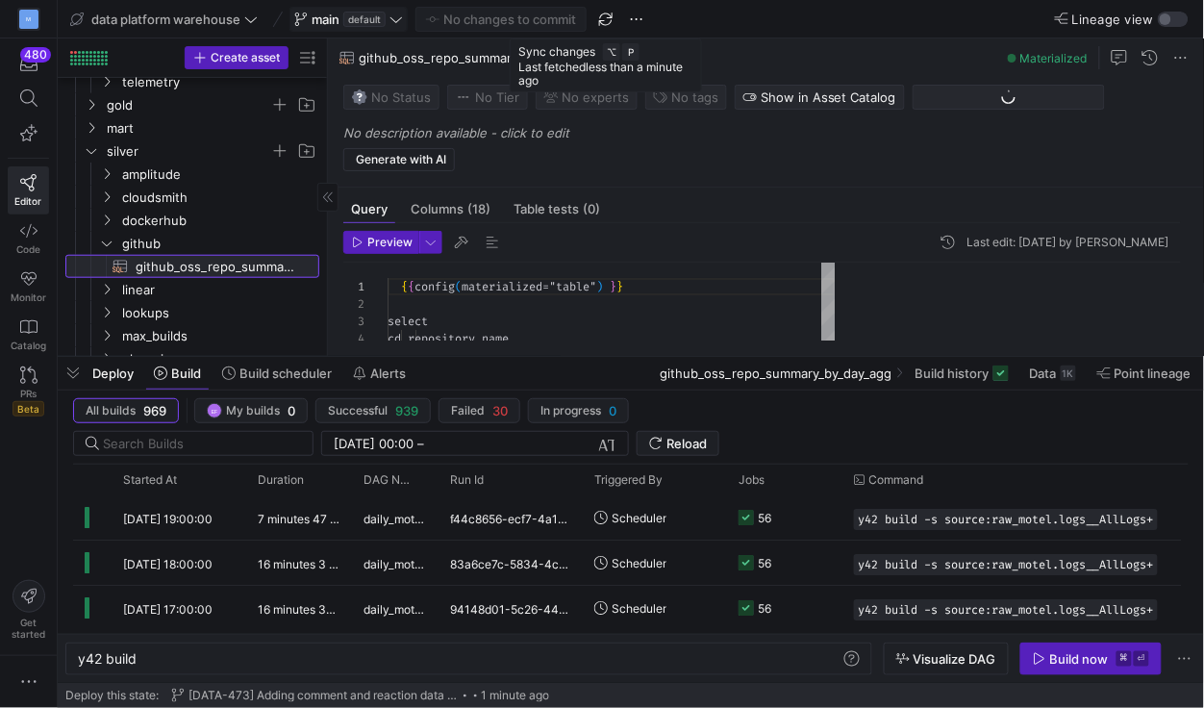
type textarea "y42 build -s github_oss_repo_summary_by_day_agg"
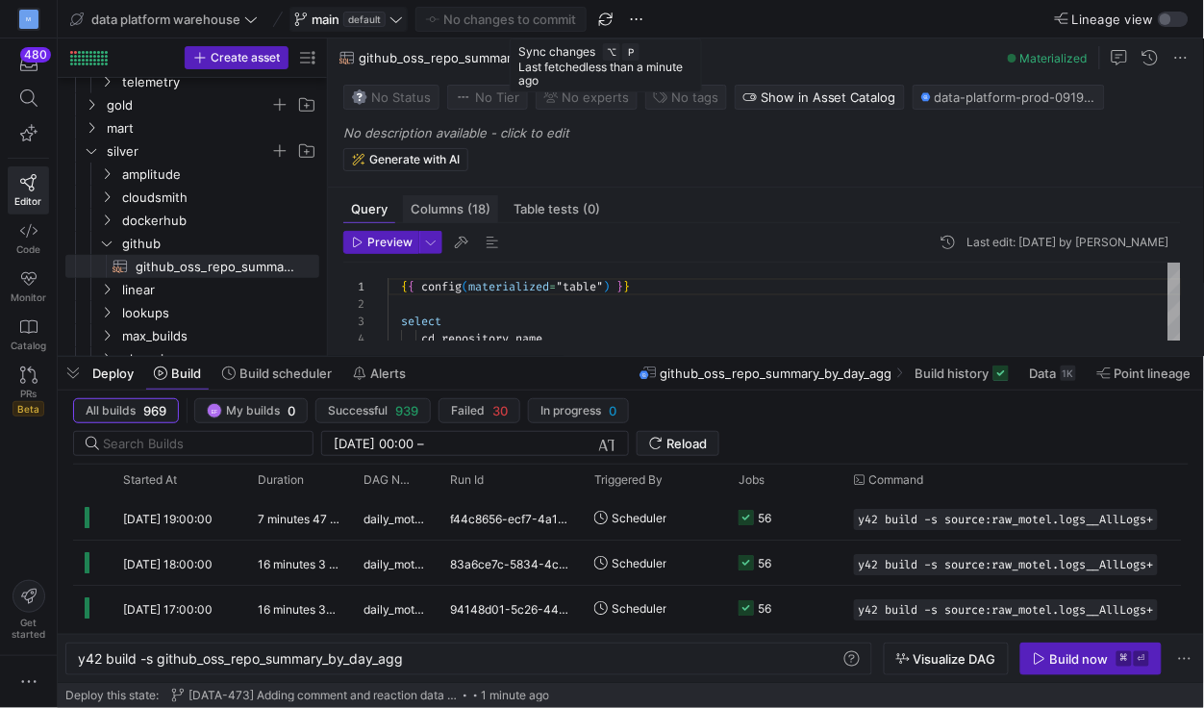
click at [444, 211] on span "Columns (18)" at bounding box center [451, 209] width 80 height 13
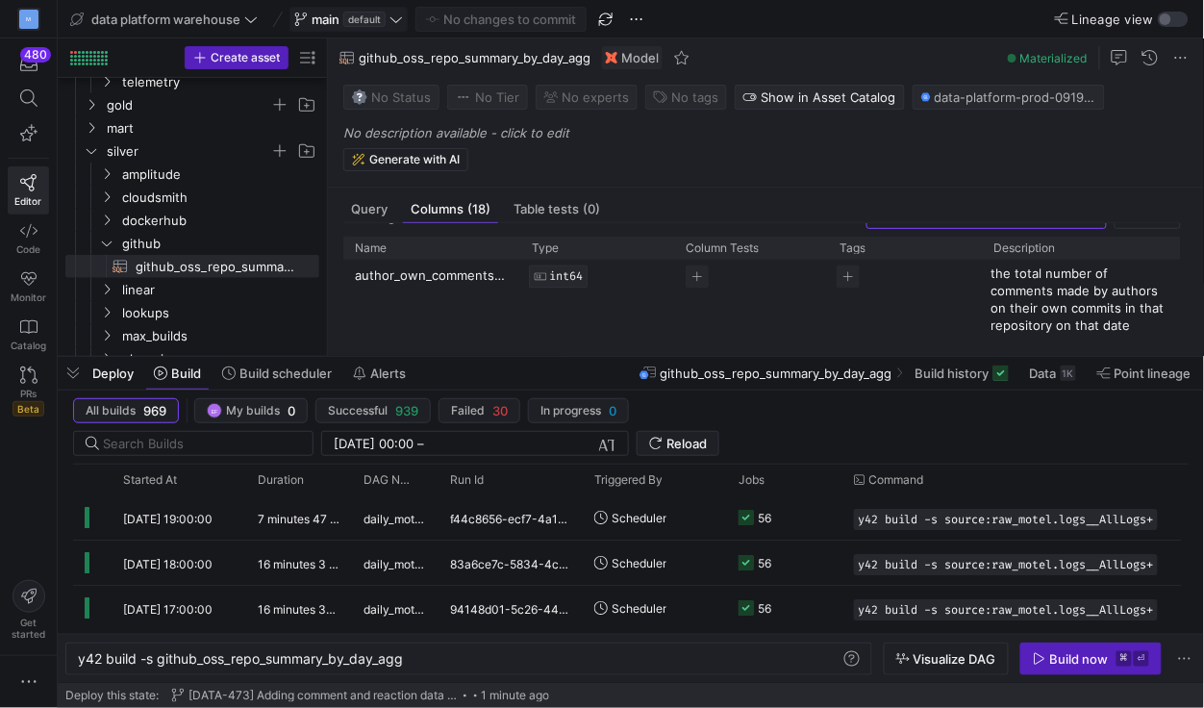
scroll to position [1235, 0]
